Goal: Check status: Check status

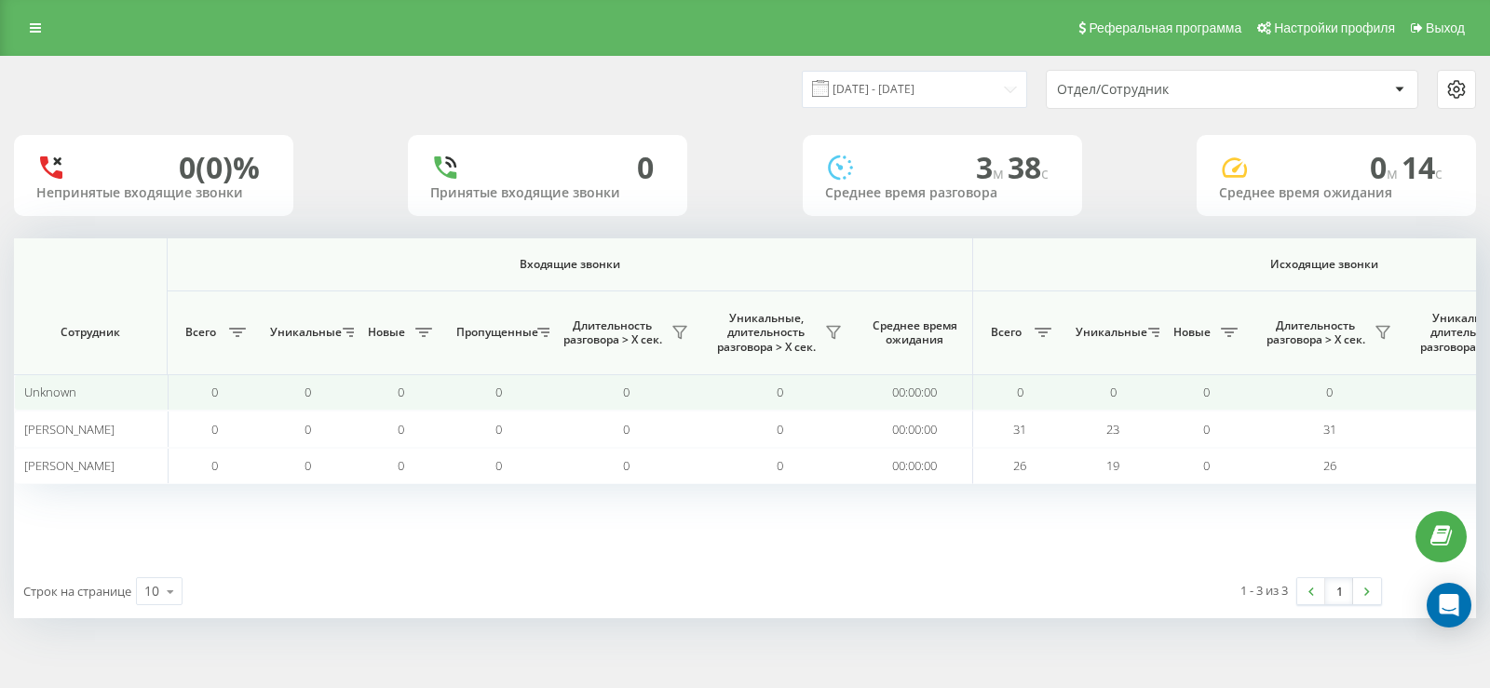
scroll to position [0, 1136]
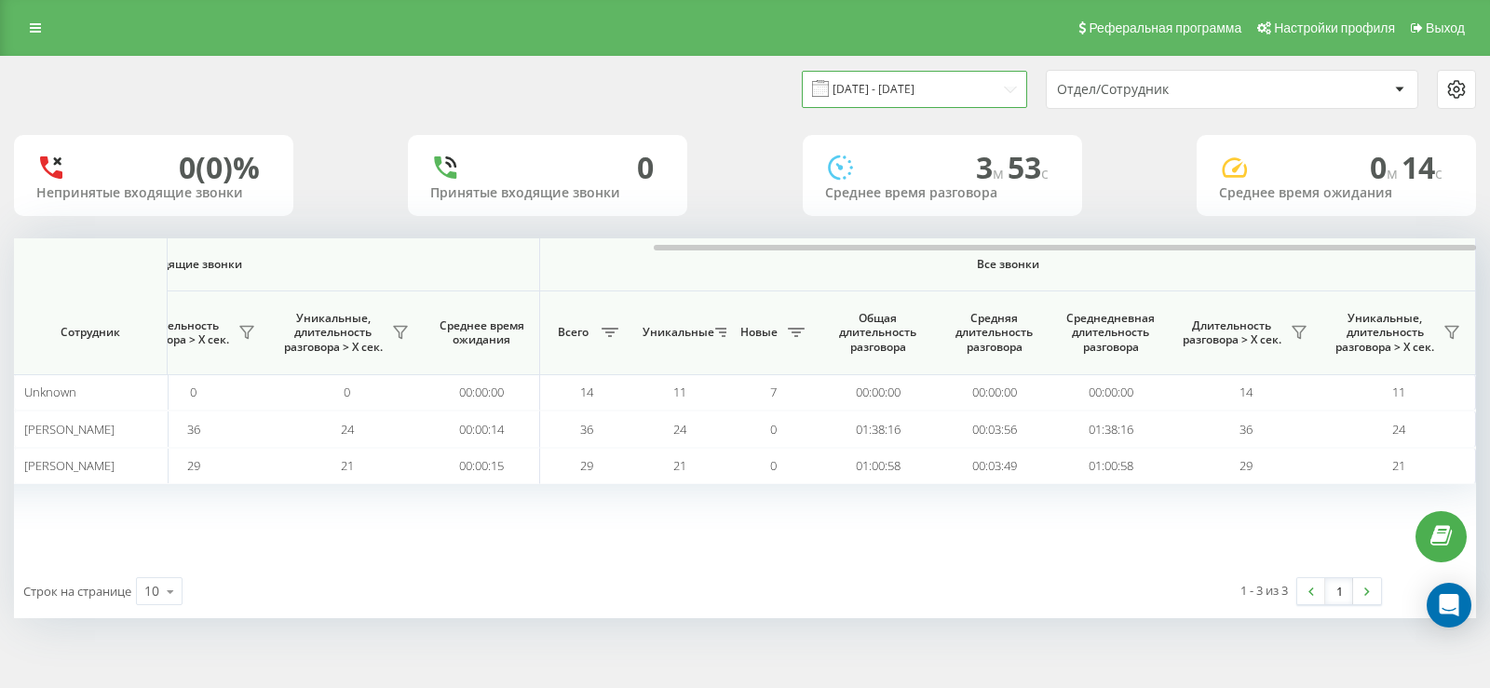
click at [971, 95] on input "[DATE] - [DATE]" at bounding box center [914, 89] width 225 height 36
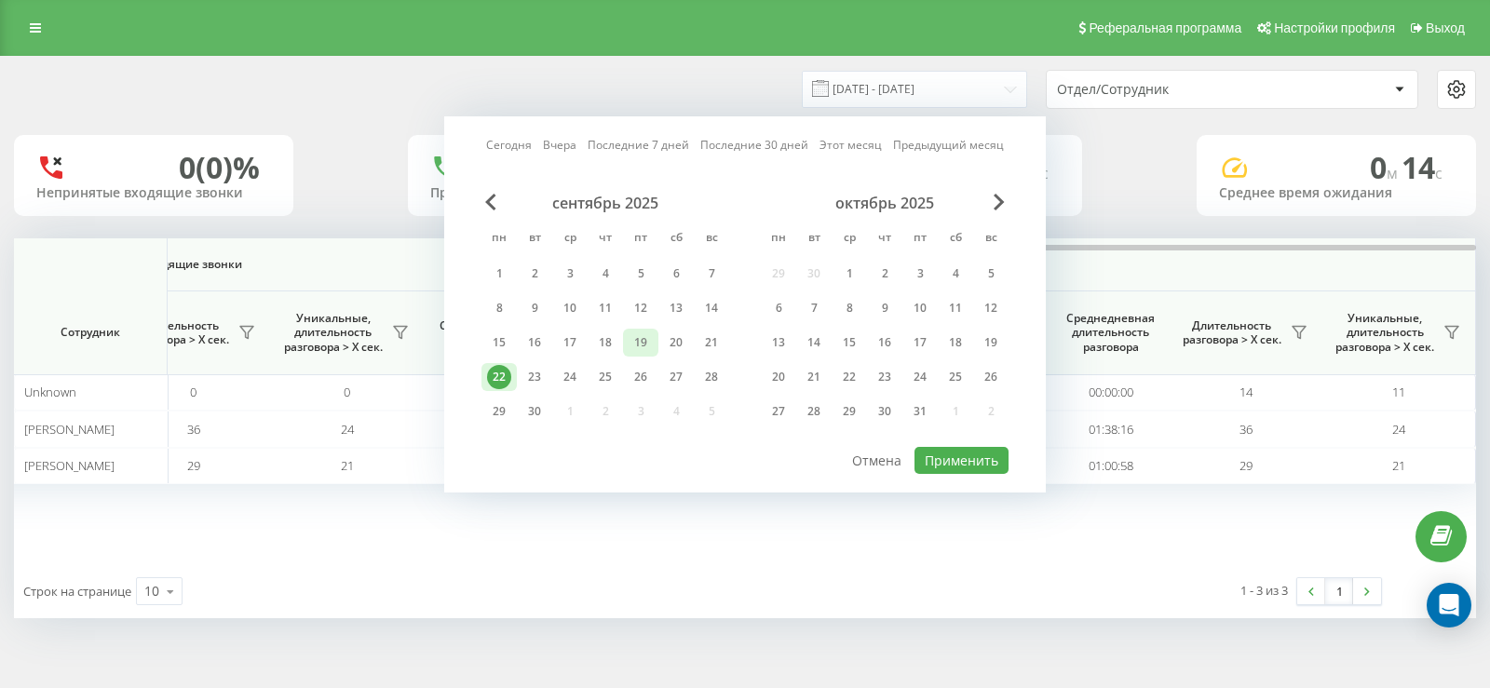
click at [641, 341] on div "19" at bounding box center [641, 343] width 24 height 24
click at [954, 460] on button "Применить" at bounding box center [962, 460] width 94 height 27
type input "19.09.2025 - 19.09.2025"
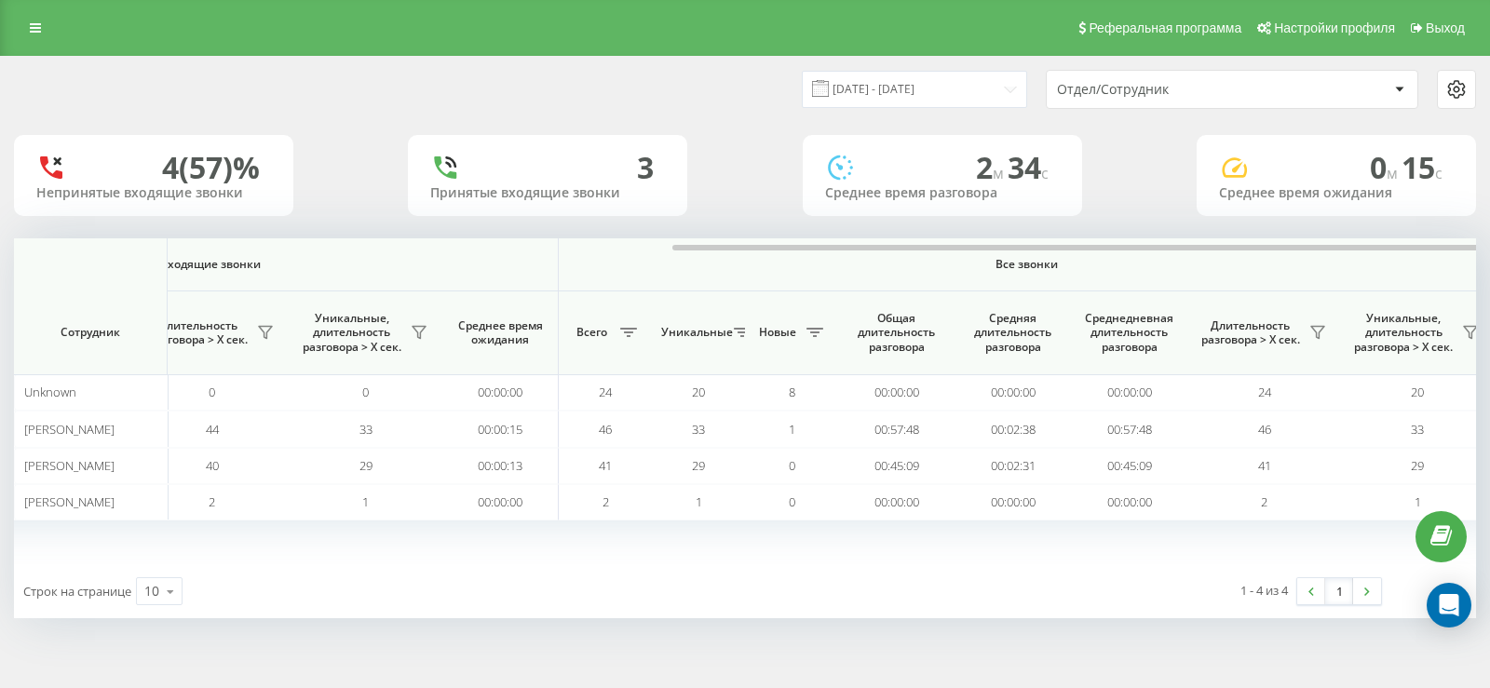
scroll to position [0, 1136]
